Goal: Transaction & Acquisition: Purchase product/service

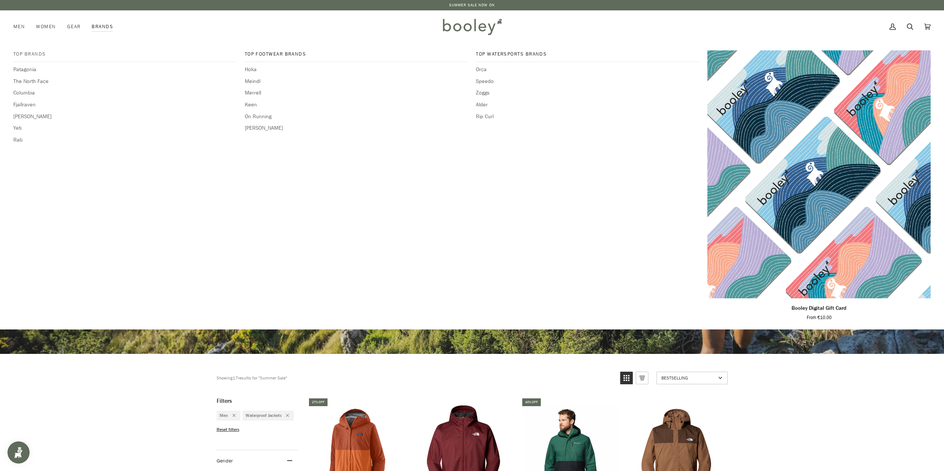
click at [20, 56] on span "Top Brands" at bounding box center [124, 53] width 223 height 7
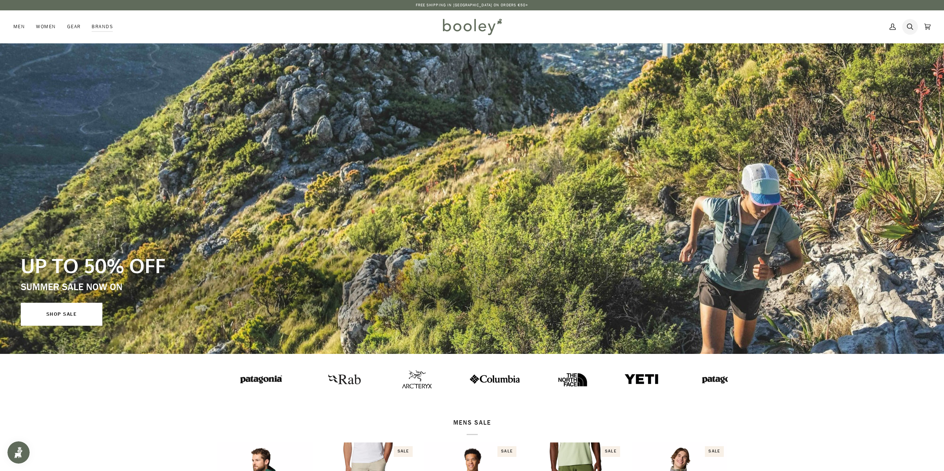
click at [913, 26] on link "Search" at bounding box center [909, 26] width 17 height 33
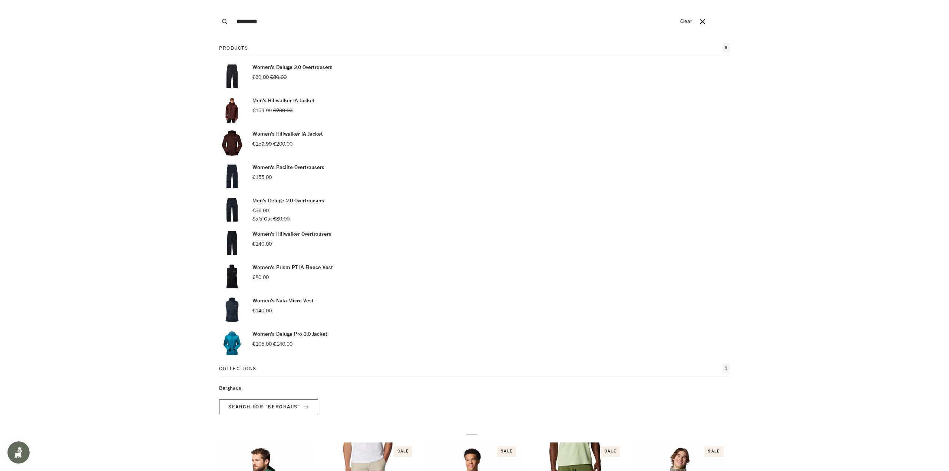
type input "********"
click at [217, 0] on button "Search" at bounding box center [225, 21] width 16 height 43
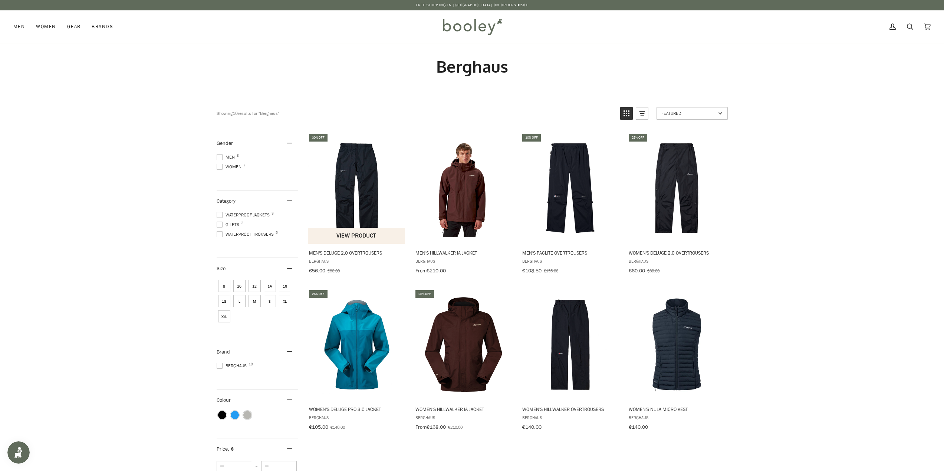
click at [316, 262] on span "Berghaus" at bounding box center [357, 261] width 96 height 6
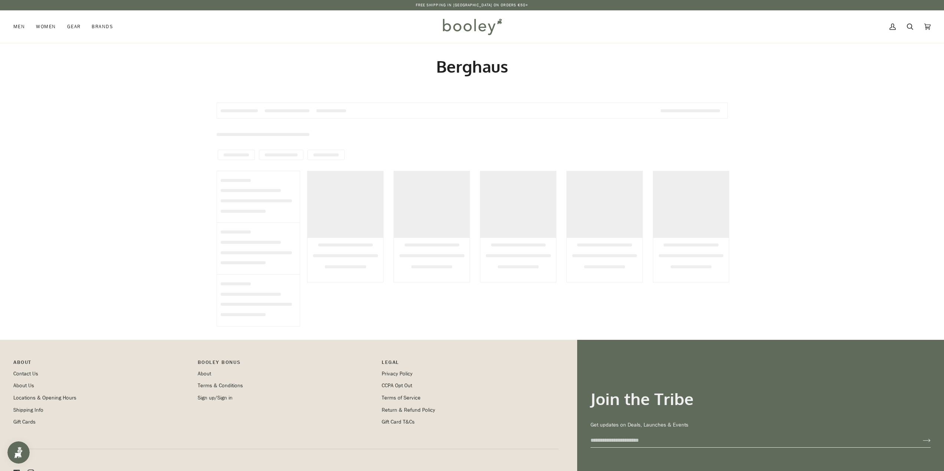
type input "********"
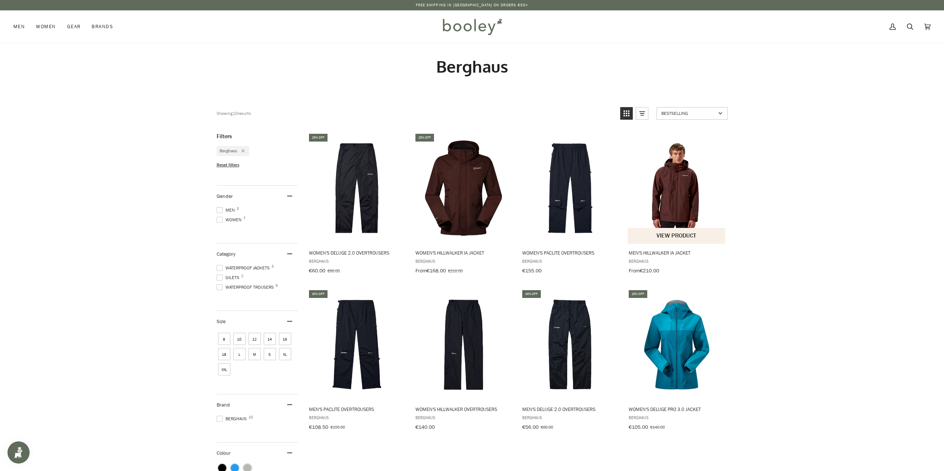
click at [685, 172] on img "Men's Hillwalker IA Jacket" at bounding box center [676, 188] width 98 height 98
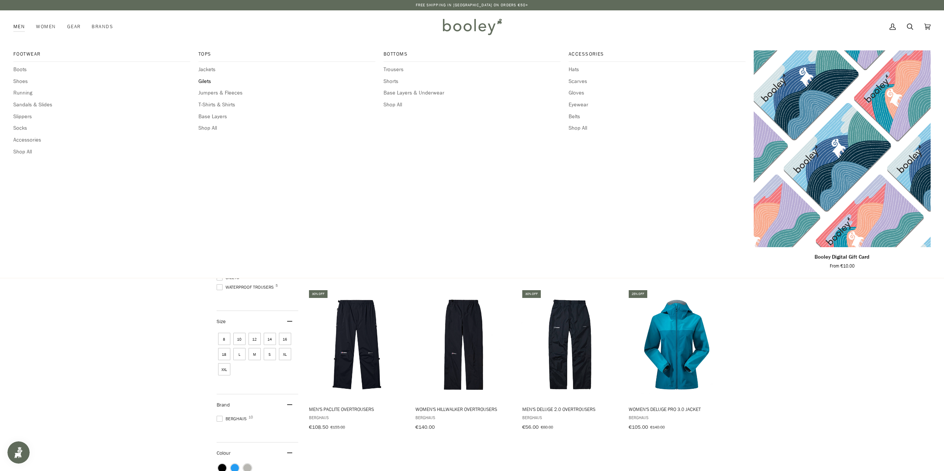
click at [207, 80] on span "Gilets" at bounding box center [286, 81] width 177 height 8
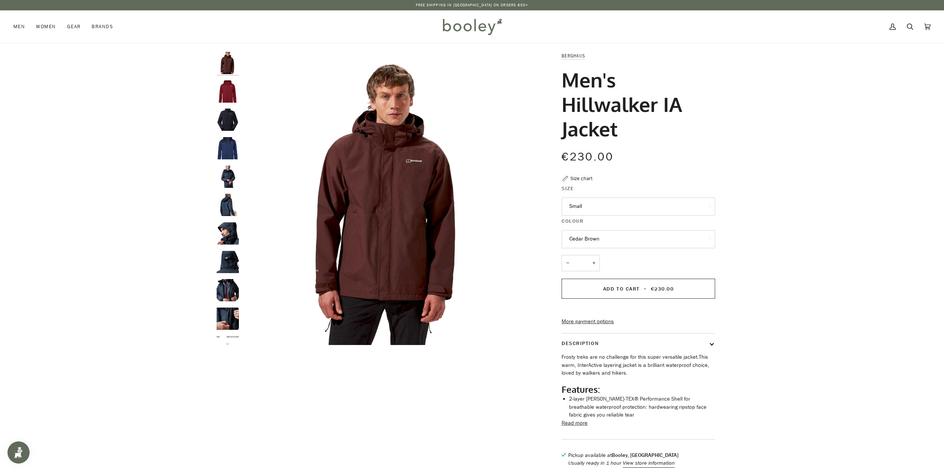
click at [226, 95] on img "Berghaus Men's Hillwalker IA Shell Jacket Dark Red - Booley Galway" at bounding box center [228, 91] width 22 height 22
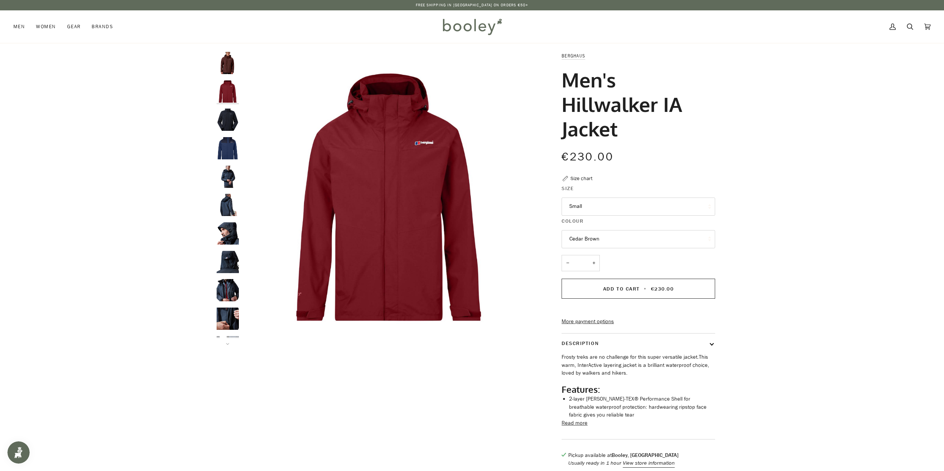
click at [225, 116] on img "Berghaus Men's Hillwalker IA Jacket Black / Black - Booley Galway" at bounding box center [228, 120] width 22 height 22
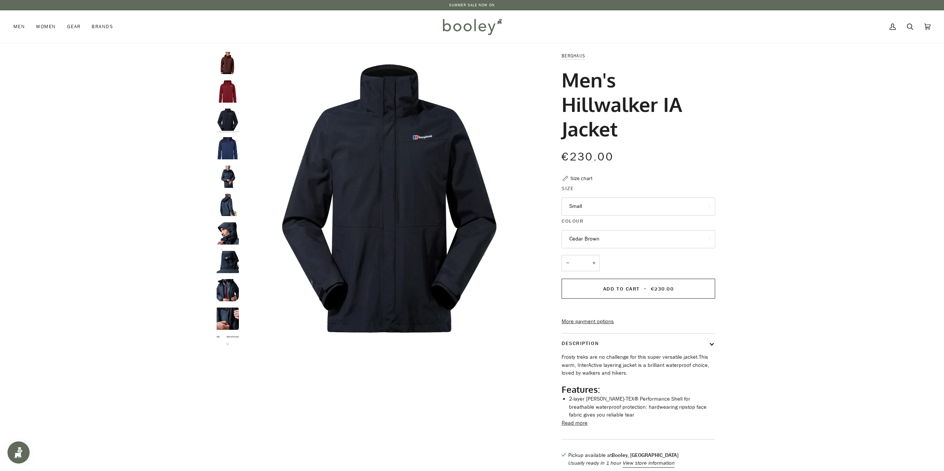
click at [222, 150] on img "Berghaus Men's Hillwalker IA Jacket Blue / Dark Blue - Booley Galway" at bounding box center [228, 148] width 22 height 22
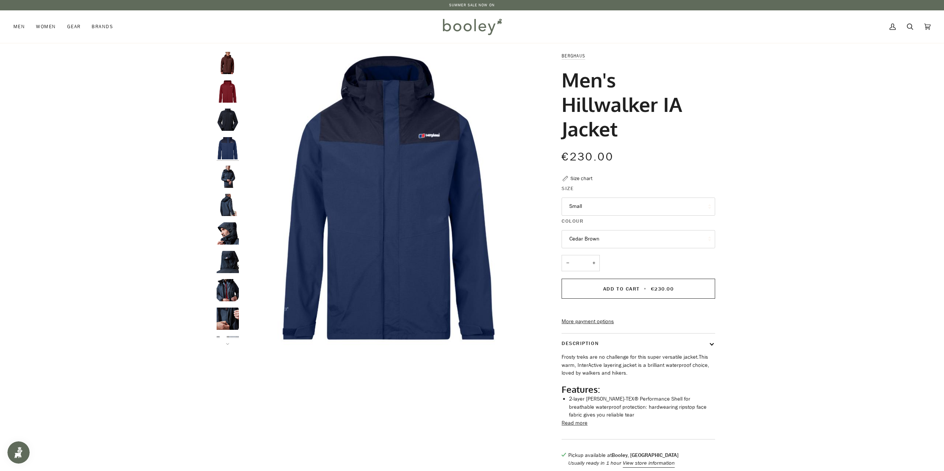
click at [229, 174] on img "Berghaus Men's Hillwalker IA Shell Jacket Carbon / Black - Booley Galway" at bounding box center [228, 177] width 22 height 22
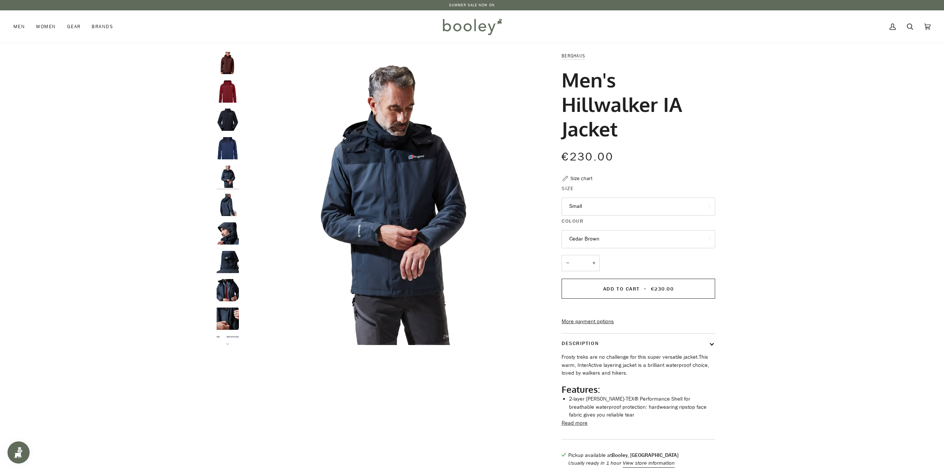
click at [634, 250] on div "Size Small Small Medium Large XL XXL" at bounding box center [638, 220] width 154 height 70
click at [630, 244] on button "Cedar Brown" at bounding box center [638, 239] width 154 height 18
click at [614, 278] on link "Red Dahlia" at bounding box center [638, 275] width 153 height 19
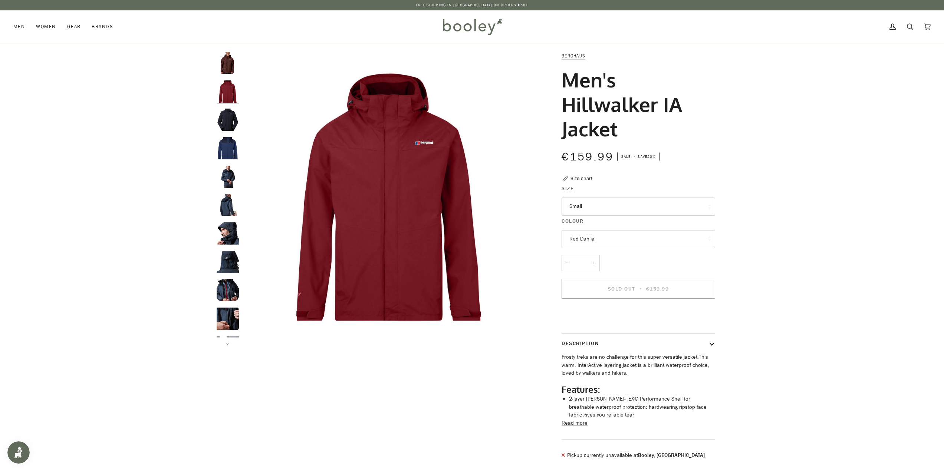
click at [601, 238] on button "Red Dahlia" at bounding box center [638, 239] width 154 height 18
click at [600, 254] on link "Cedar Brown" at bounding box center [638, 257] width 153 height 19
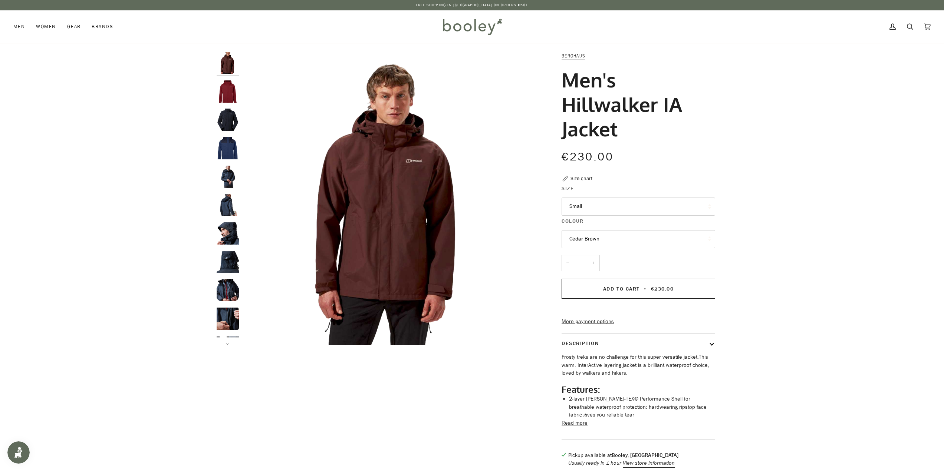
click at [225, 238] on img "Berghaus Men's Hillwalker IA Shell Jacket Carbon / Black - Booley Galway" at bounding box center [228, 233] width 22 height 22
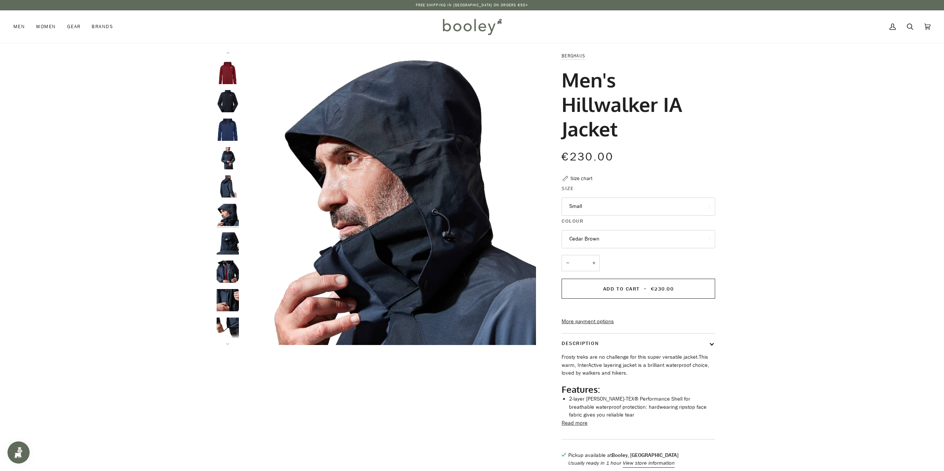
scroll to position [19, 0]
click at [233, 237] on img "Berghaus Men's Hillwalker IA Shell Jacket Carbon / Black - Booley Galway" at bounding box center [228, 243] width 22 height 22
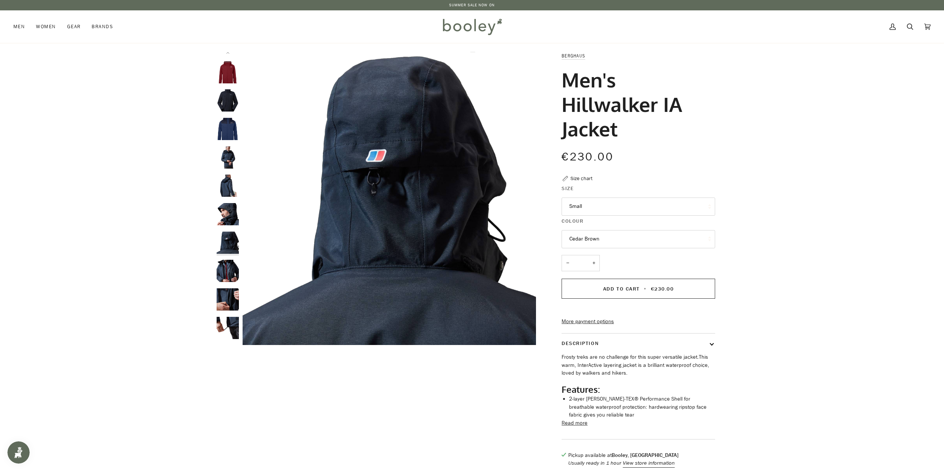
click at [228, 264] on img "Berghaus Men's Hillwalker IA Shell Jacket Carbon / Black - Booley Galway" at bounding box center [228, 271] width 22 height 22
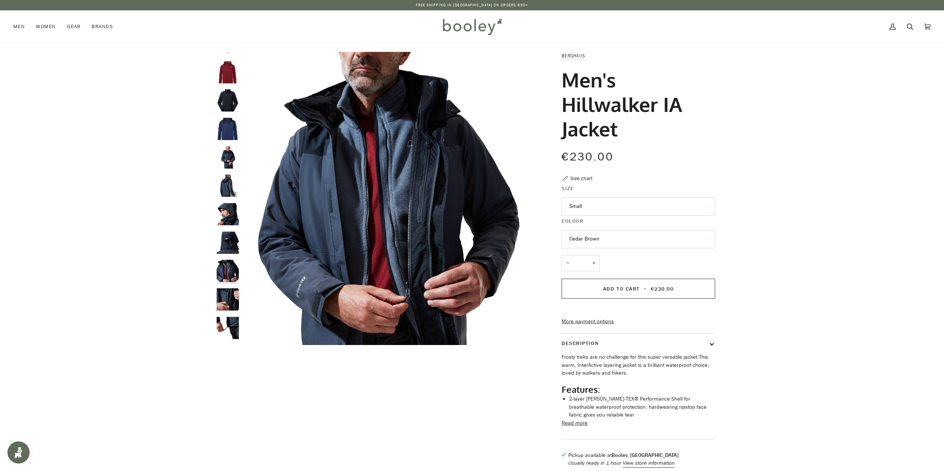
click at [226, 277] on img "Berghaus Men's Hillwalker IA Shell Jacket Carbon / Black - Booley Galway" at bounding box center [228, 271] width 22 height 22
click at [227, 296] on img "Berghaus Men's Hillwalker IA Shell Jacket Carbon / Black - Booley Galway" at bounding box center [228, 299] width 22 height 22
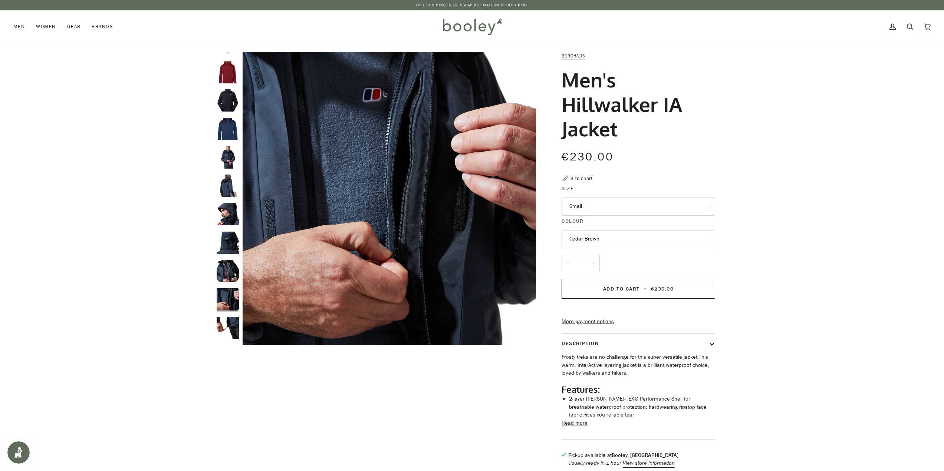
click at [224, 320] on img "Berghaus Men's Hillwalker IA Shell Jacket Carbon / Black - Booley Galway" at bounding box center [228, 328] width 22 height 22
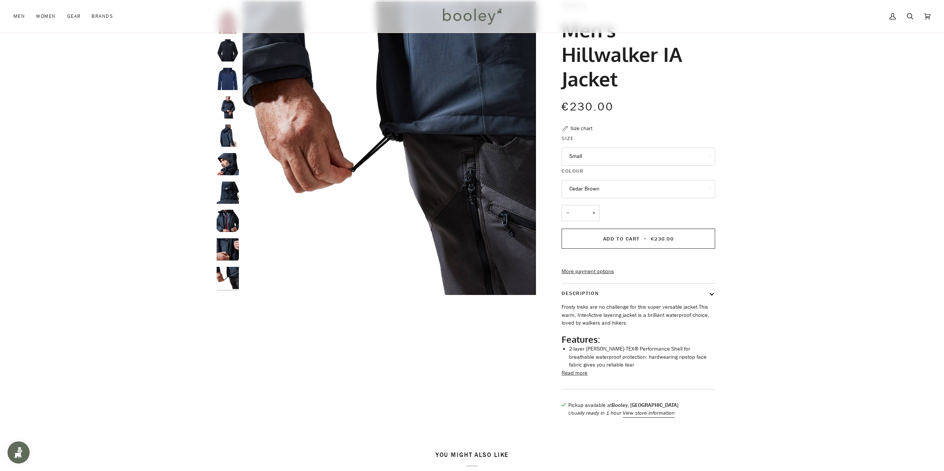
scroll to position [0, 0]
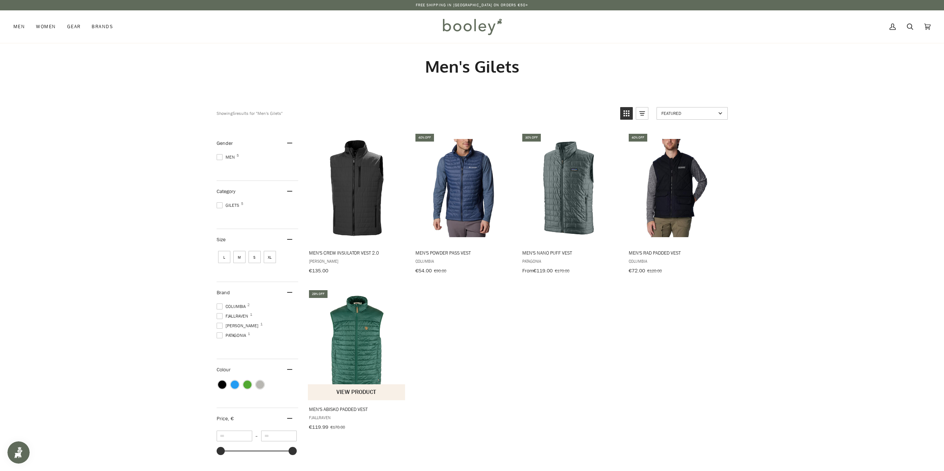
click at [355, 330] on img "Men's Abisko Padded Vest" at bounding box center [357, 345] width 98 height 98
click at [553, 192] on img "Men's Nano Puff Vest" at bounding box center [570, 188] width 98 height 98
click at [367, 192] on img "Men's Crew Insulator Vest 2.0" at bounding box center [357, 188] width 98 height 98
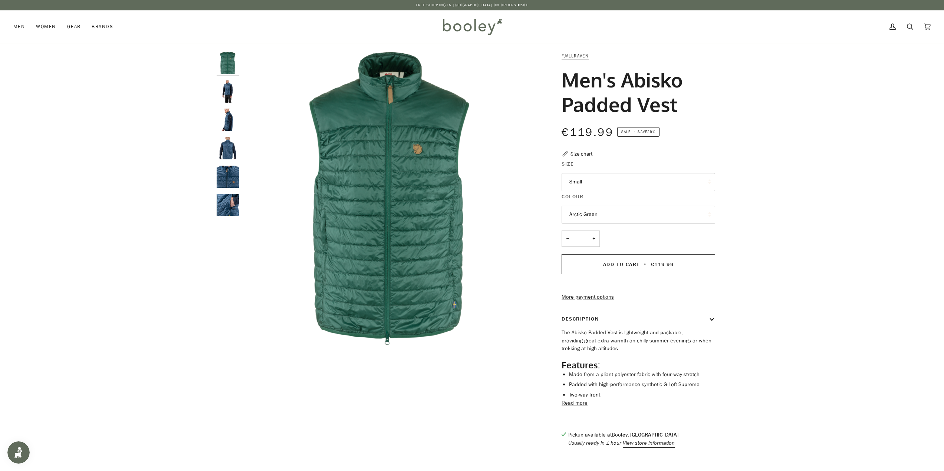
click at [588, 182] on button "Small" at bounding box center [638, 182] width 154 height 18
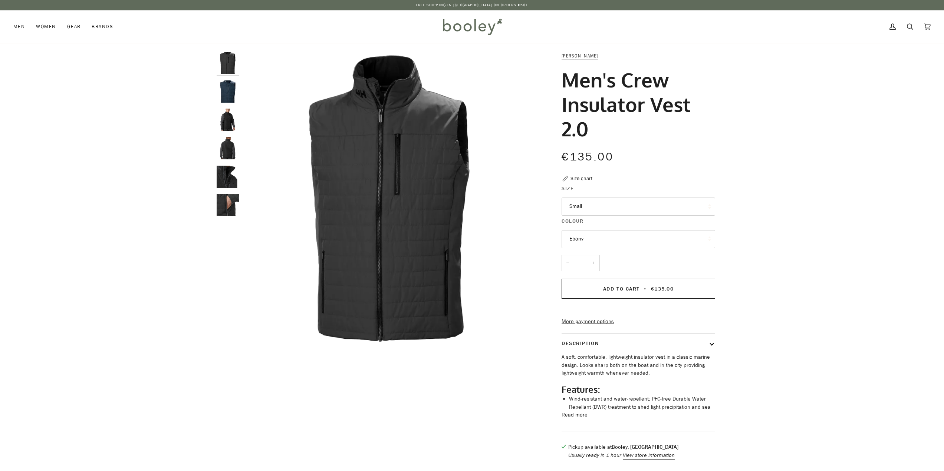
click at [610, 195] on legend "Size" at bounding box center [638, 190] width 154 height 11
click at [613, 202] on button "Small" at bounding box center [638, 207] width 154 height 18
click at [233, 96] on img "Helly Hansen Men's Crew Insulator Vest 2.0 Navy - Booley Galway" at bounding box center [228, 91] width 22 height 22
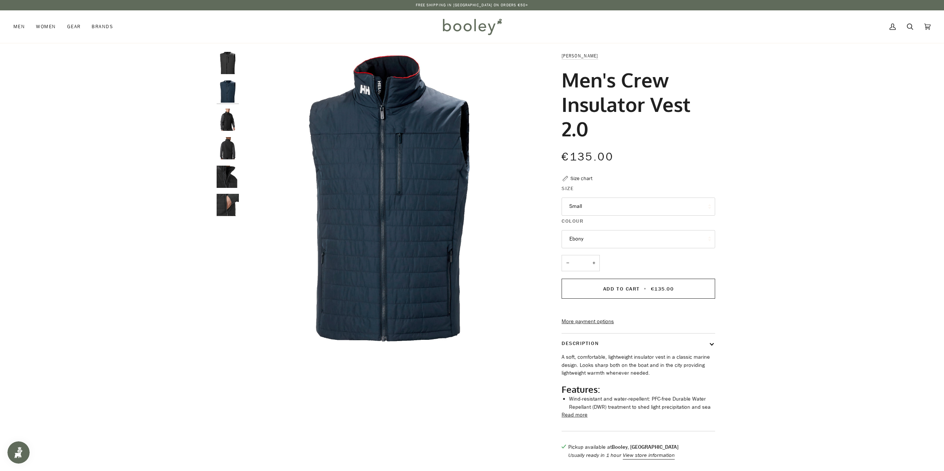
click at [233, 123] on img "Helly Hansen Men's Crew Insulator Vest 2.0 Ebony - Booley Galway" at bounding box center [228, 120] width 22 height 22
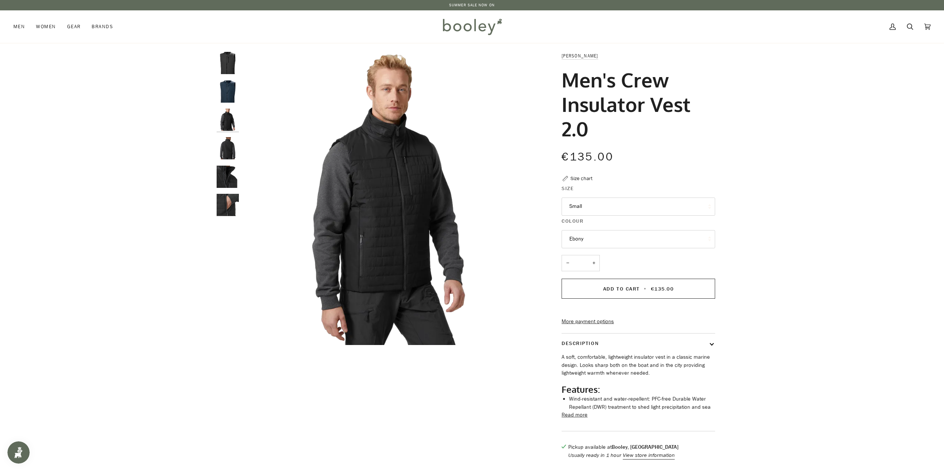
click at [238, 161] on div at bounding box center [230, 137] width 26 height 171
click at [220, 151] on img "Helly Hansen Men's Crew Insulator Vest 2.0 Ebony - Booley Galway" at bounding box center [228, 148] width 22 height 22
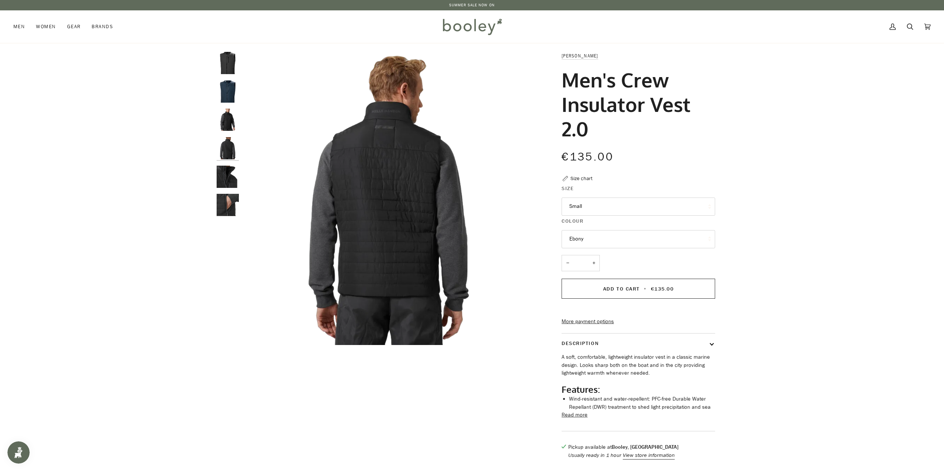
click at [231, 172] on img "Helly Hansen Men's Crew Insulator Vest 2.0 Ebony - Booley Galway" at bounding box center [228, 177] width 22 height 22
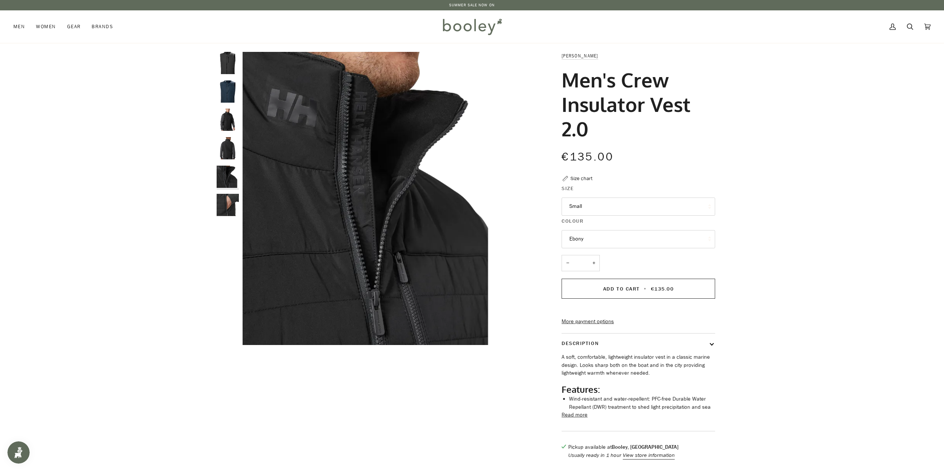
click at [237, 201] on img "Helly Hansen Men's Crew Insulator Vest 2.0 Ebony - Booley Galway" at bounding box center [228, 205] width 22 height 22
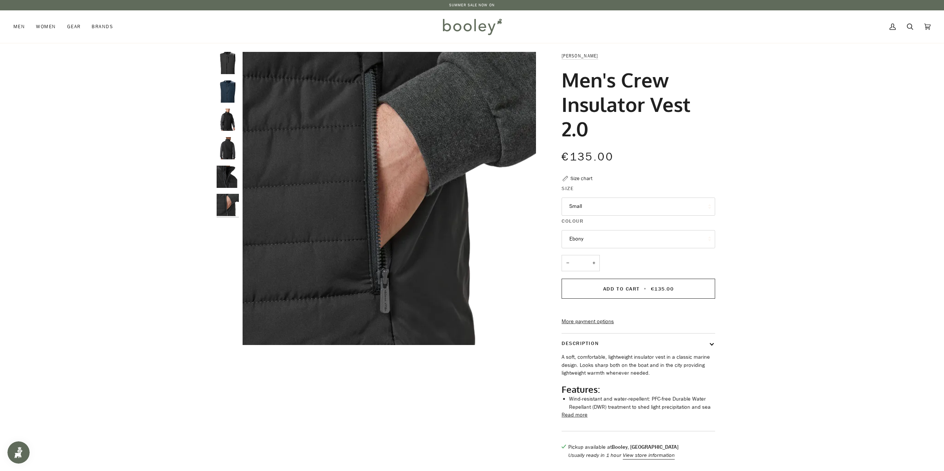
click at [232, 65] on img "Helly Hansen Men's Crew Insulator Vest 2.0 Ebony - Booley Galway" at bounding box center [228, 63] width 22 height 22
